Goal: Task Accomplishment & Management: Manage account settings

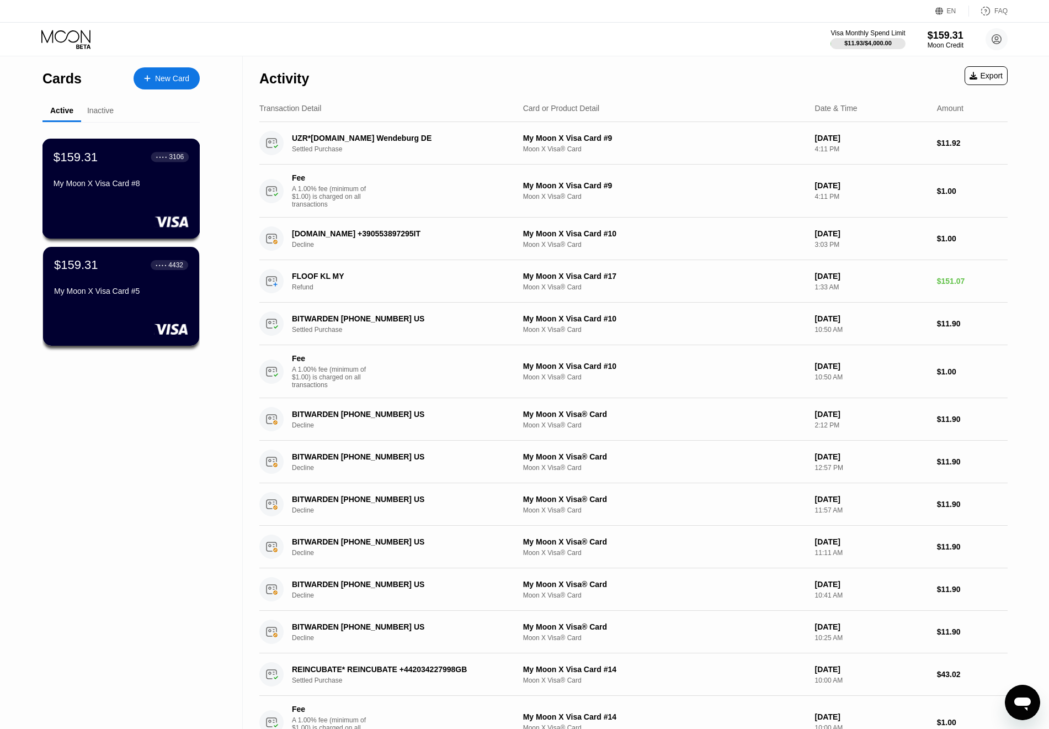
click at [336, 65] on div "Activity Export" at bounding box center [633, 75] width 748 height 39
click at [119, 188] on div "My Moon X Visa Card #8" at bounding box center [121, 183] width 135 height 9
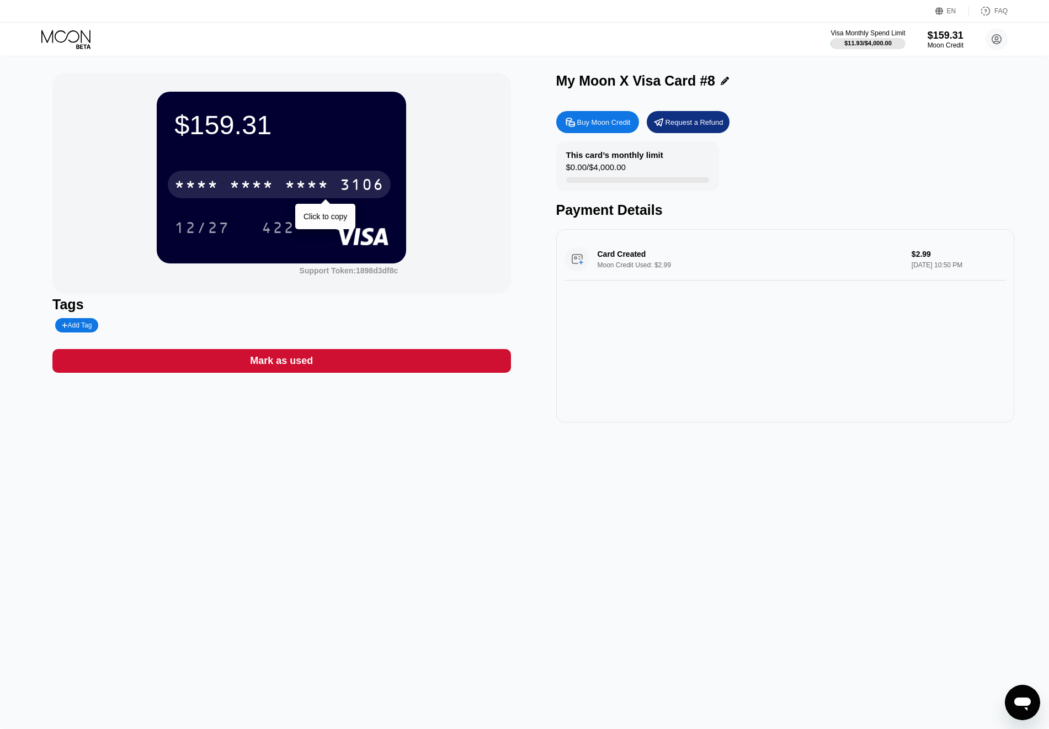
click at [311, 184] on div "* * * *" at bounding box center [307, 186] width 44 height 18
click at [902, 150] on div "This card’s monthly limit $0.00 / $4,000.00 Payment Details" at bounding box center [785, 179] width 458 height 77
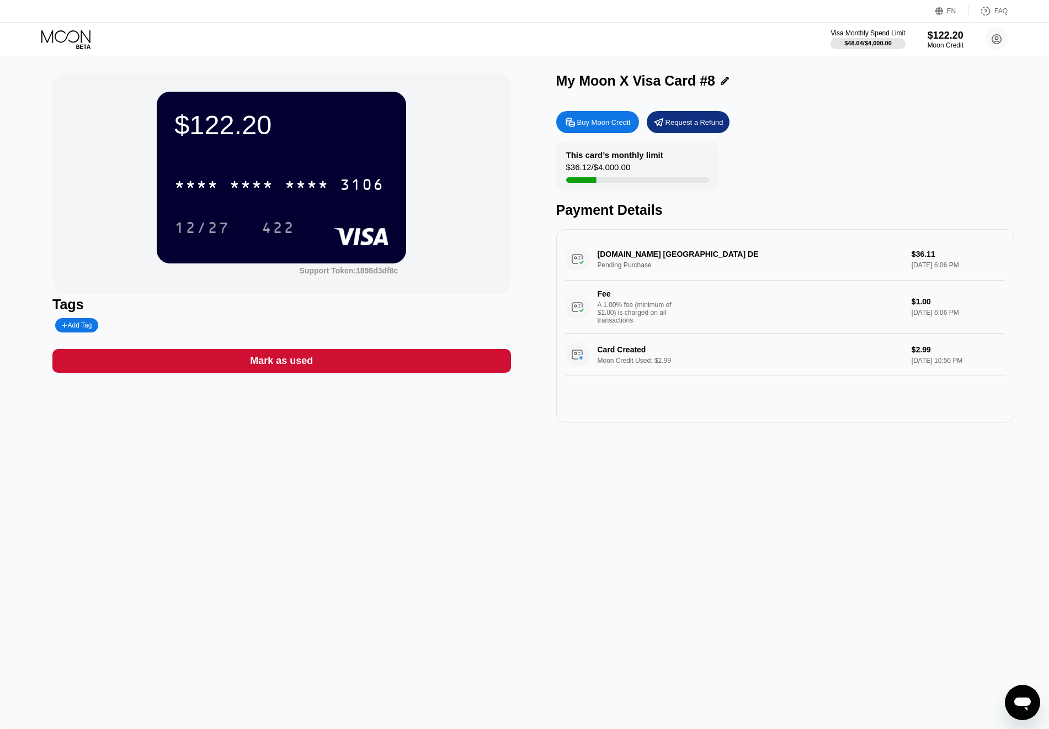
click at [881, 185] on div "This card’s monthly limit $36.12 / $4,000.00 Payment Details" at bounding box center [785, 179] width 458 height 77
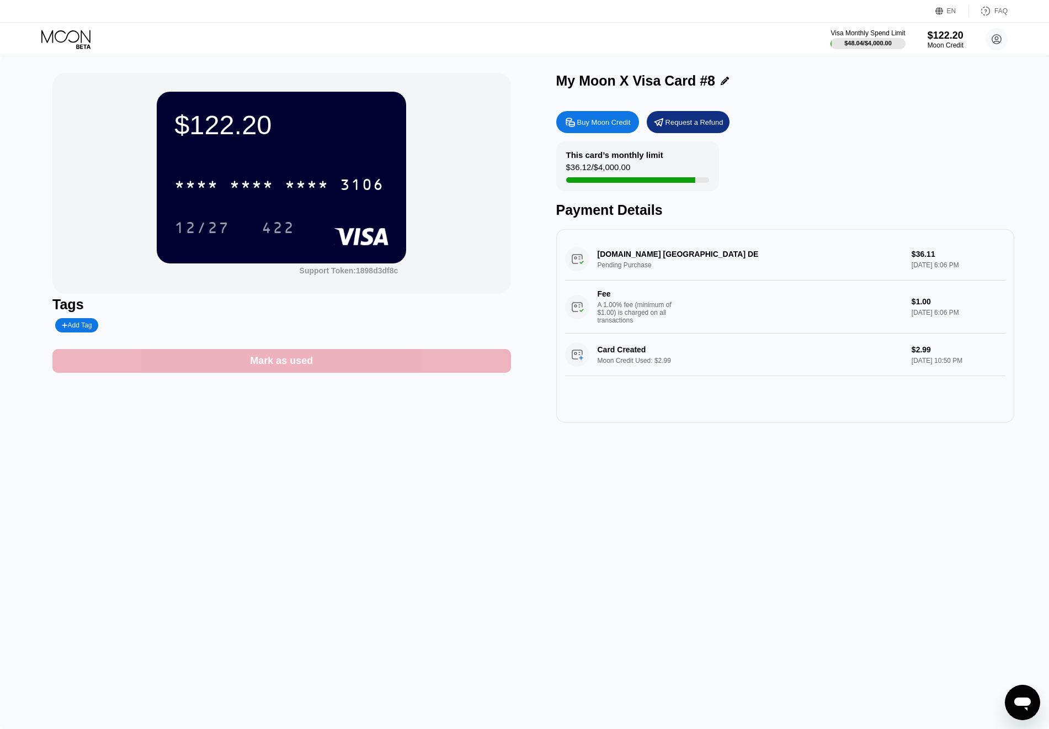
click at [295, 365] on div "Mark as used" at bounding box center [281, 360] width 63 height 13
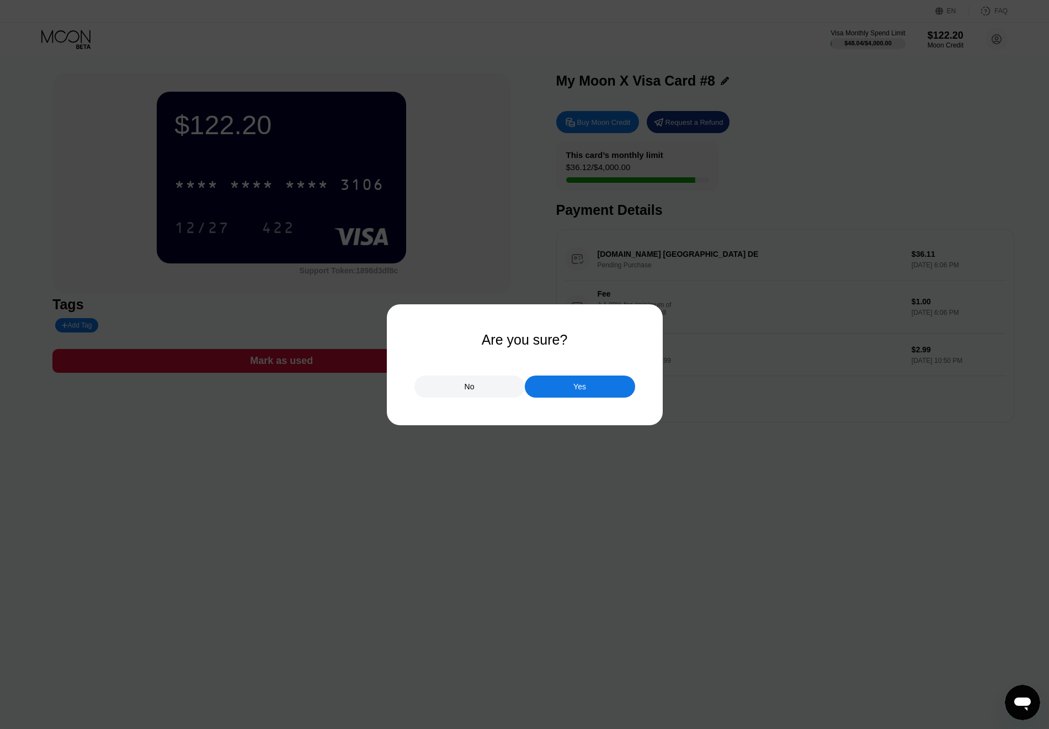
click at [572, 390] on div "Yes" at bounding box center [580, 386] width 110 height 22
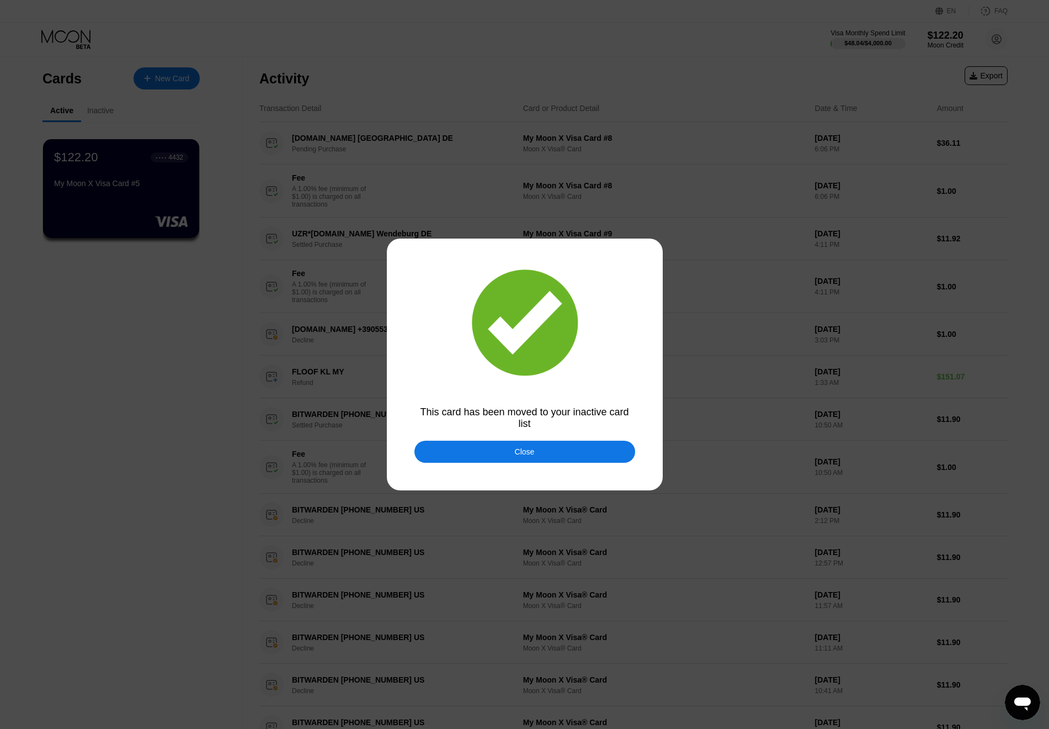
click at [553, 445] on div "Close" at bounding box center [524, 451] width 221 height 22
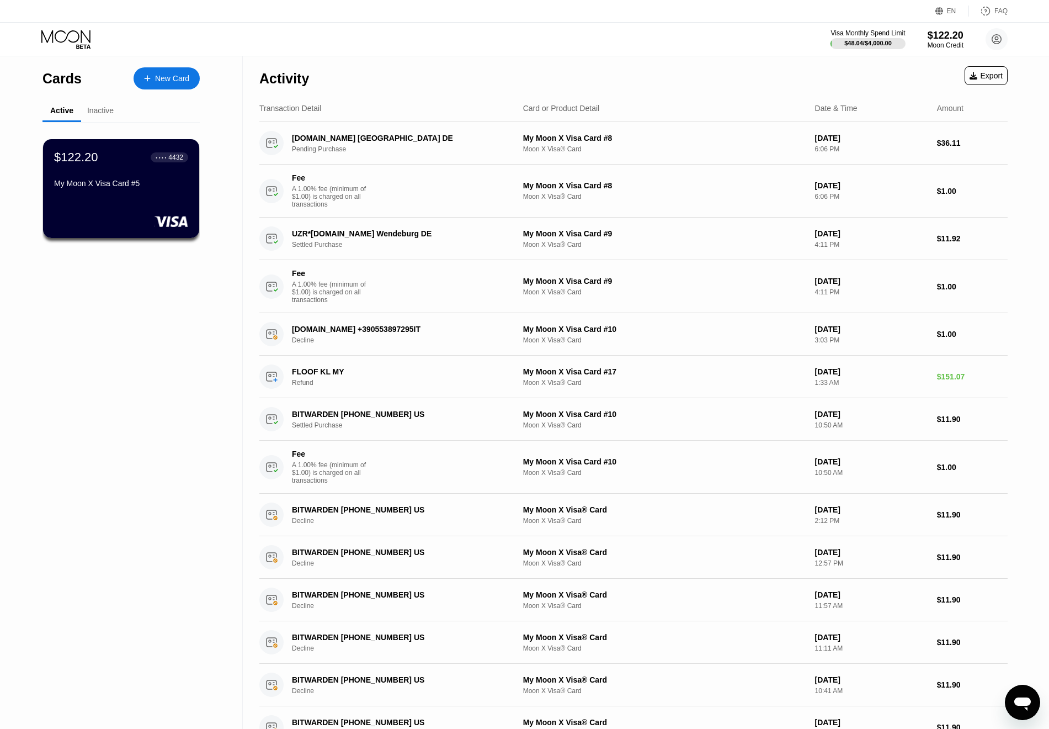
click at [672, 54] on div "Visa Monthly Spend Limit $48.04 / $4,000.00 $122.20 Moon Credit Tom absilbausto…" at bounding box center [524, 39] width 1049 height 33
